Goal: Transaction & Acquisition: Obtain resource

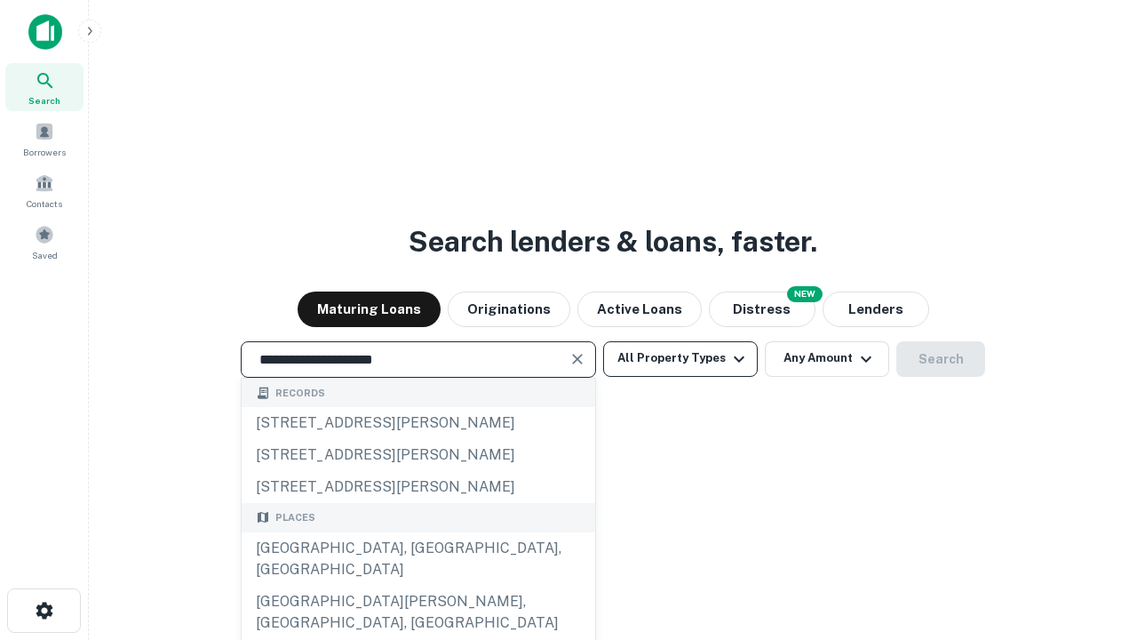
click at [418, 586] on div "[GEOGRAPHIC_DATA], [GEOGRAPHIC_DATA], [GEOGRAPHIC_DATA]" at bounding box center [419, 558] width 354 height 53
click at [681, 358] on button "All Property Types" at bounding box center [680, 359] width 155 height 36
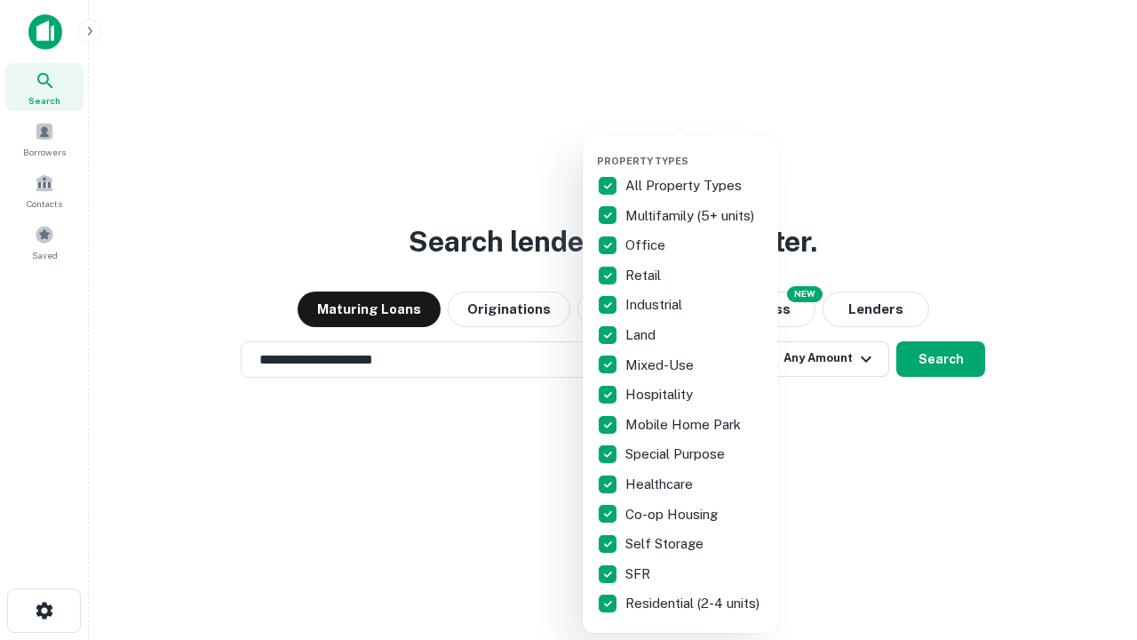
type input "**********"
click at [695, 149] on button "button" at bounding box center [694, 149] width 195 height 1
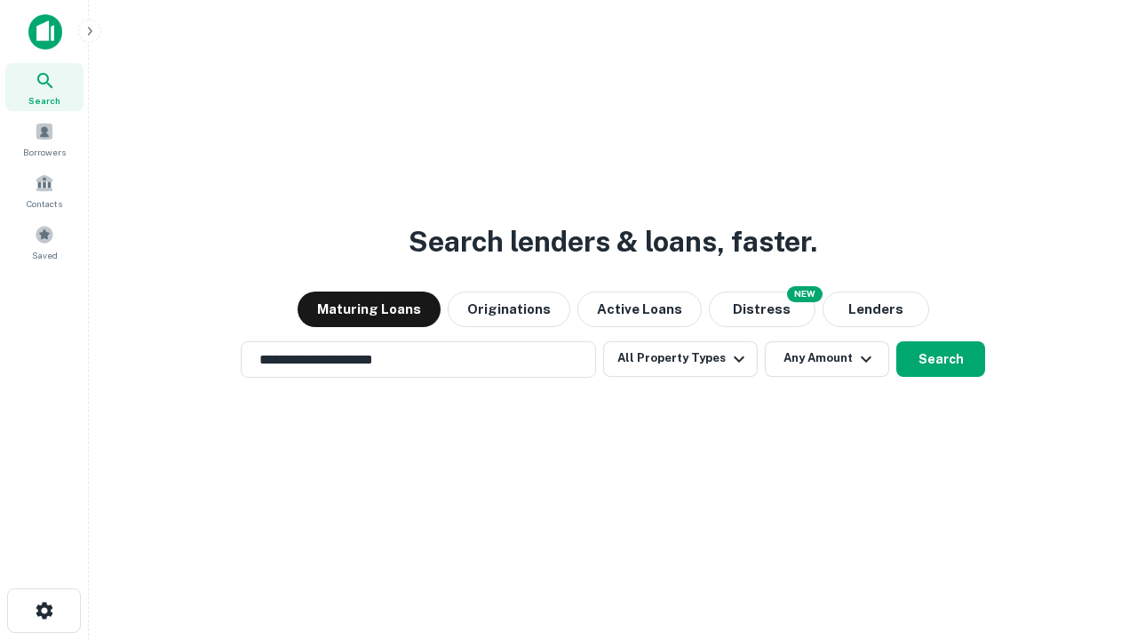
scroll to position [28, 0]
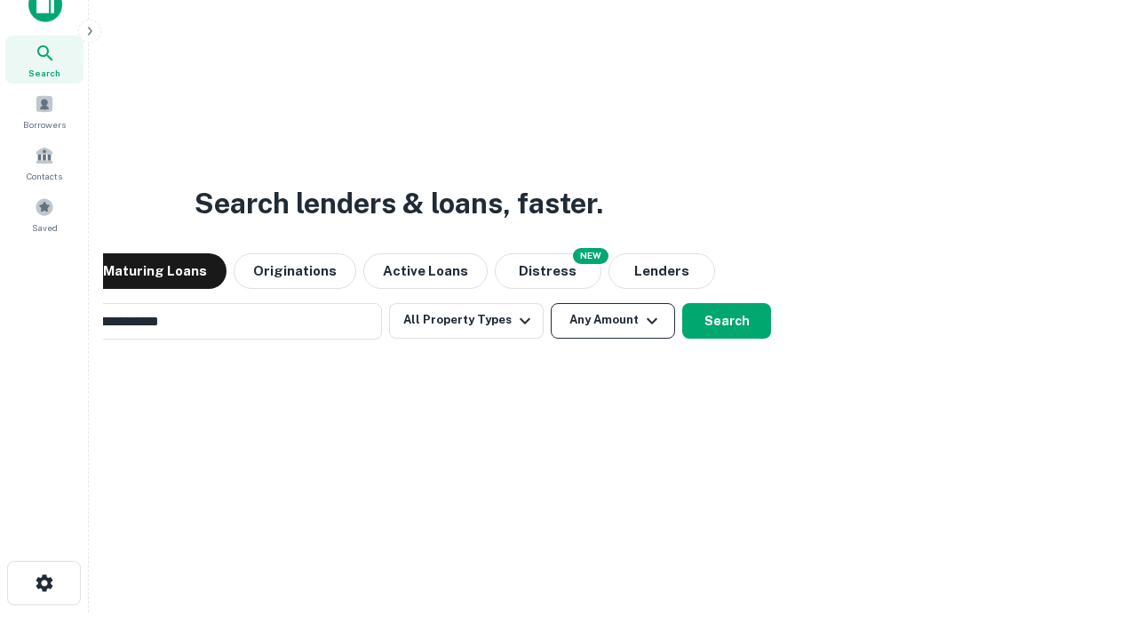
click at [551, 303] on button "Any Amount" at bounding box center [613, 321] width 124 height 36
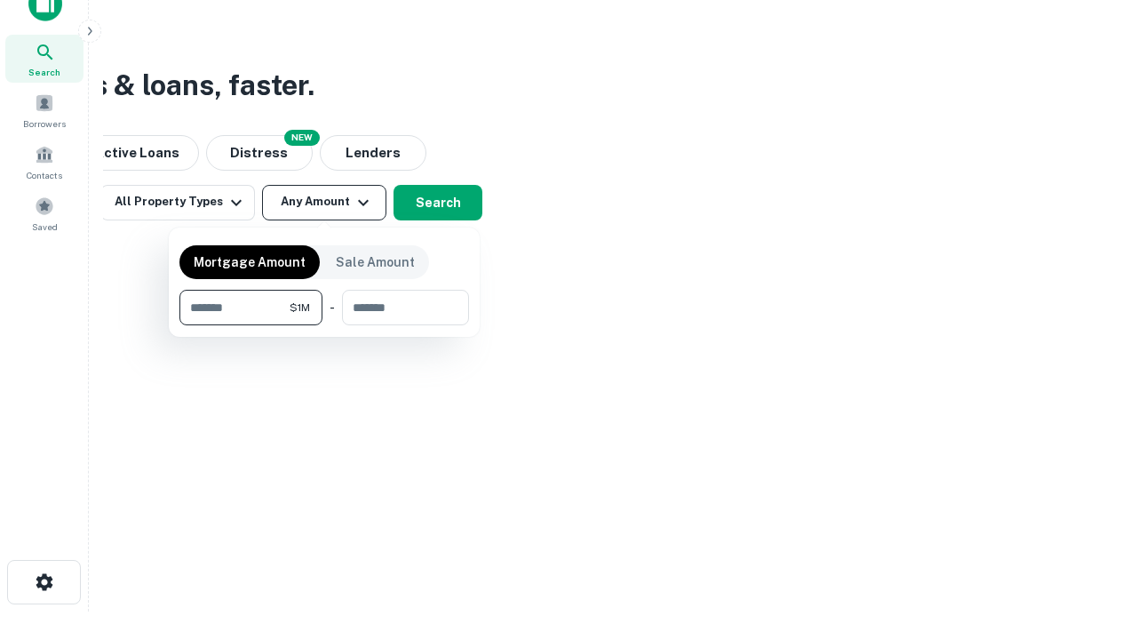
type input "*******"
click at [324, 325] on button "button" at bounding box center [325, 325] width 290 height 1
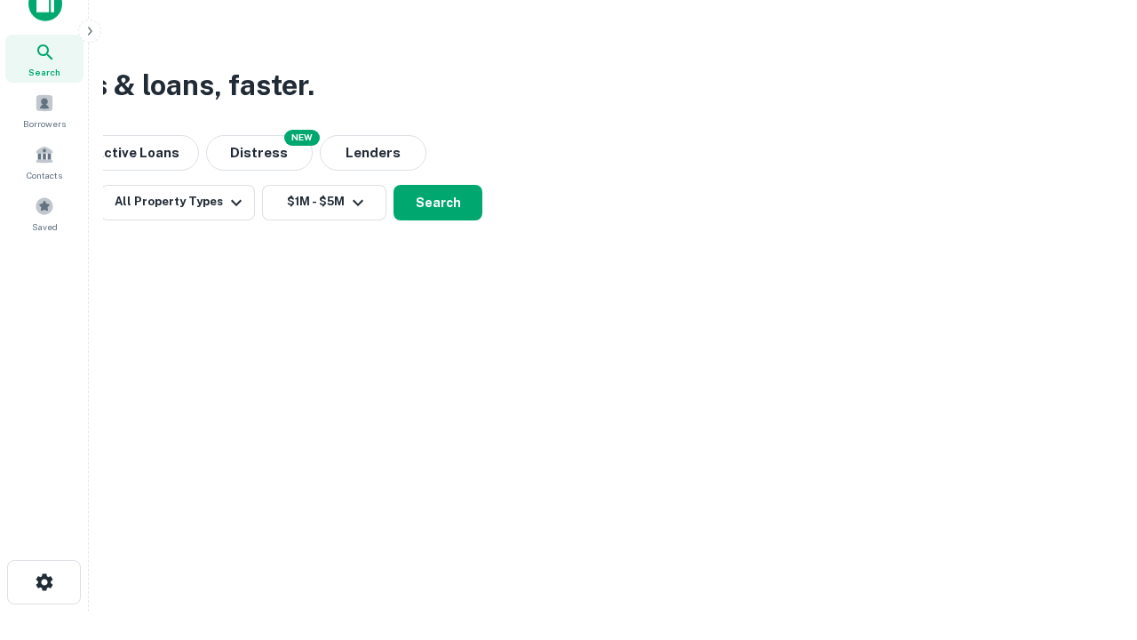
scroll to position [11, 328]
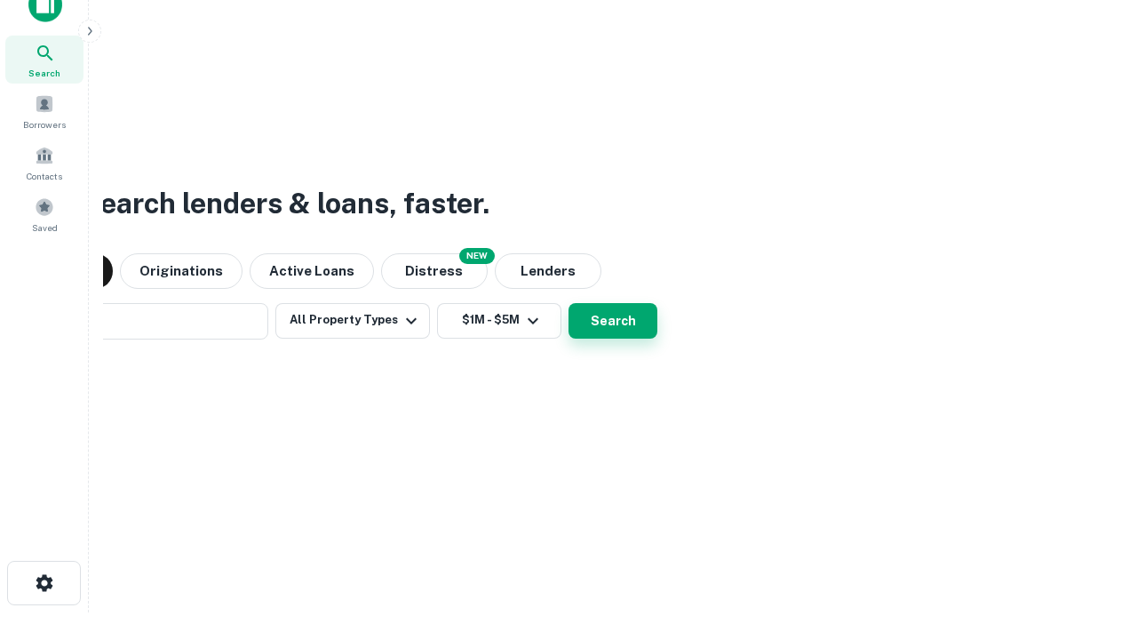
click at [569, 303] on button "Search" at bounding box center [613, 321] width 89 height 36
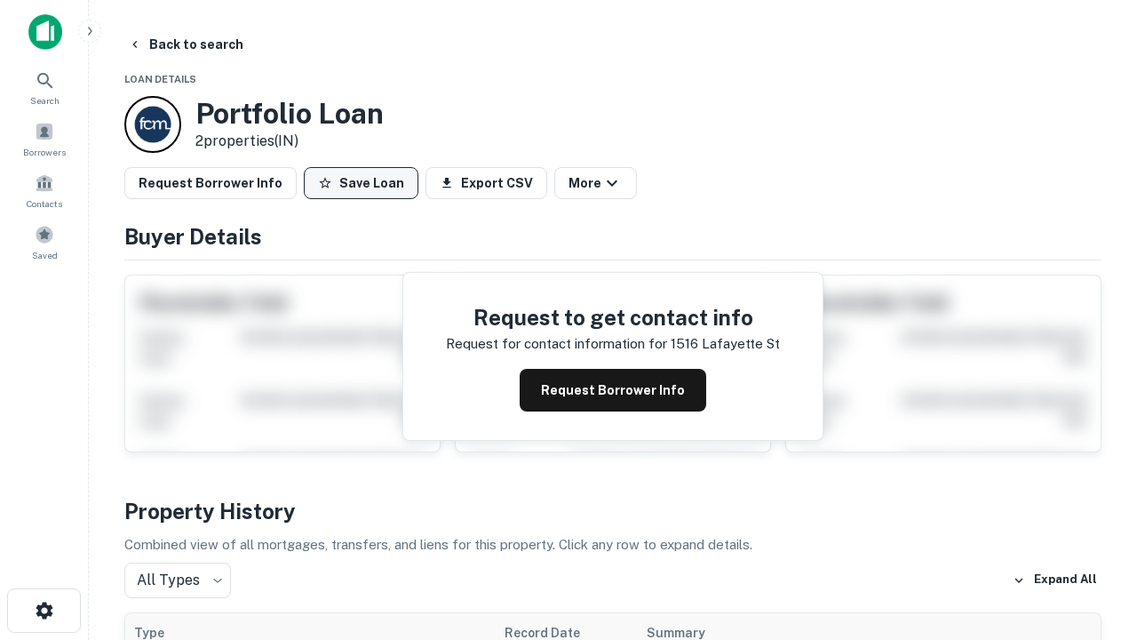
click at [361, 183] on button "Save Loan" at bounding box center [361, 183] width 115 height 32
click at [365, 183] on button "Loan Saved" at bounding box center [365, 183] width 123 height 32
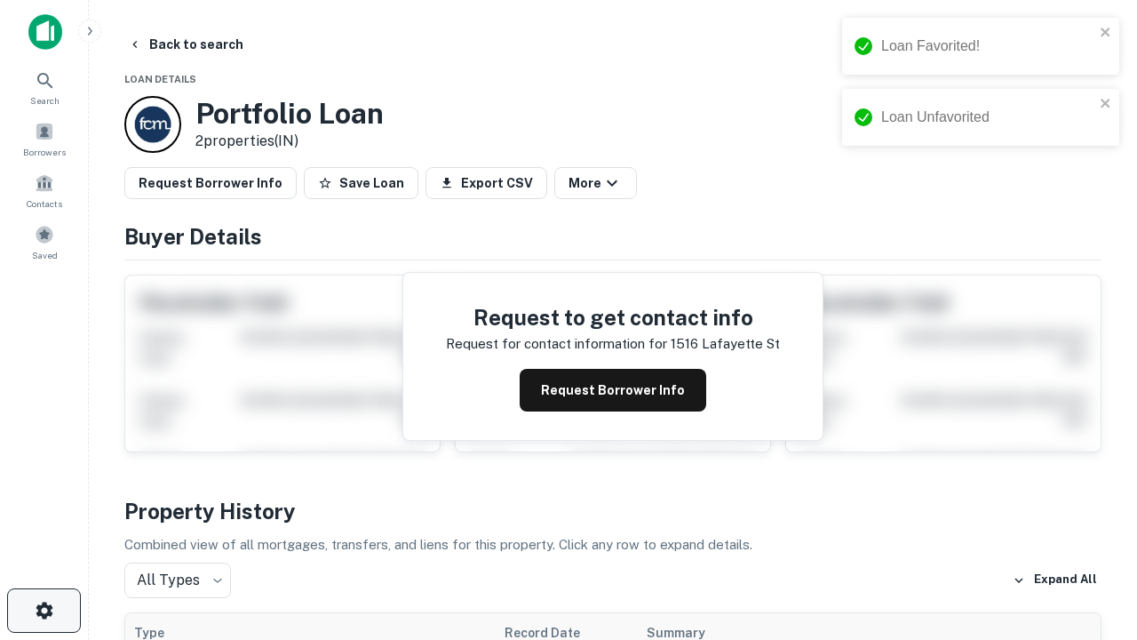
click at [44, 610] on icon "button" at bounding box center [44, 610] width 21 height 21
